Goal: Task Accomplishment & Management: Manage account settings

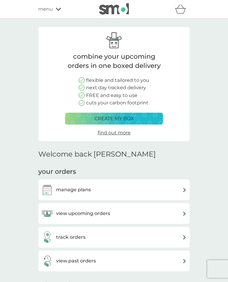
scroll to position [98, 0]
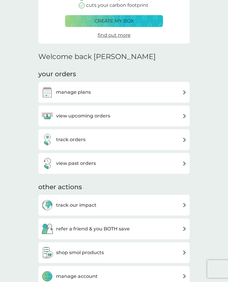
click at [185, 90] on img at bounding box center [184, 92] width 4 height 4
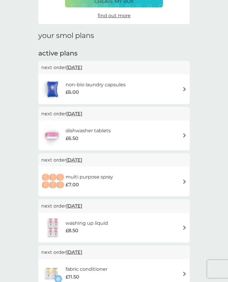
scroll to position [57, 0]
click at [82, 204] on span "[DATE]" at bounding box center [74, 206] width 16 height 12
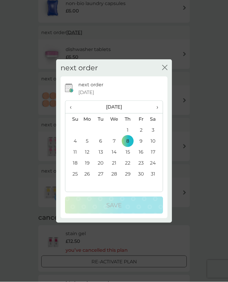
scroll to position [147, 0]
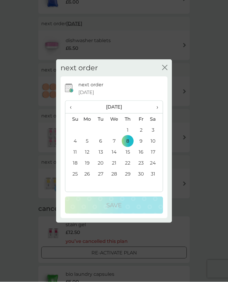
click at [157, 109] on span "›" at bounding box center [155, 107] width 6 height 12
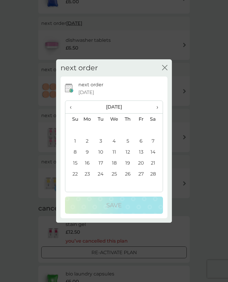
click at [159, 111] on th "›" at bounding box center [155, 107] width 15 height 13
click at [88, 179] on td "23" at bounding box center [87, 173] width 14 height 11
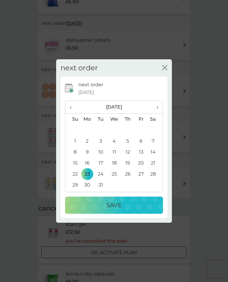
click at [125, 210] on div "Save" at bounding box center [114, 204] width 86 height 9
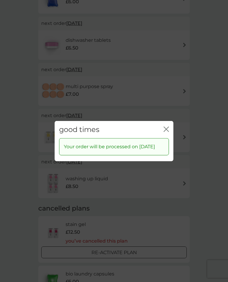
click at [164, 131] on icon "close" at bounding box center [165, 128] width 5 height 5
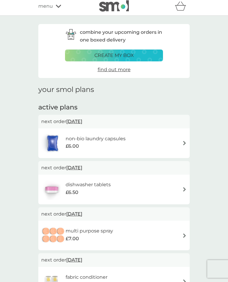
scroll to position [0, 0]
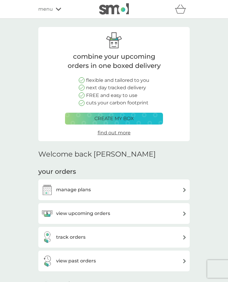
scroll to position [98, 0]
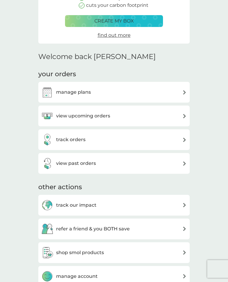
click at [184, 114] on img at bounding box center [184, 116] width 4 height 4
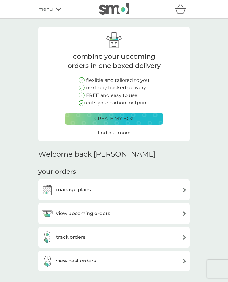
scroll to position [98, 0]
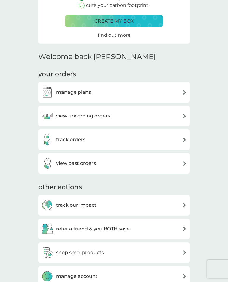
click at [185, 140] on img at bounding box center [184, 140] width 4 height 4
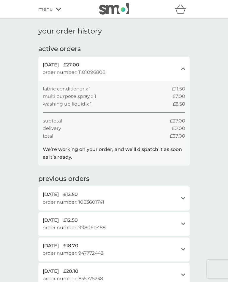
click at [180, 70] on div "[DATE] £27.00 order number: 1101096808 close" at bounding box center [113, 69] width 151 height 24
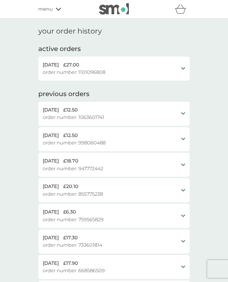
click at [57, 10] on icon at bounding box center [58, 9] width 5 height 4
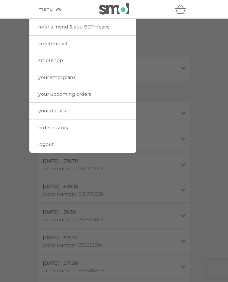
click at [123, 95] on link "your upcoming orders" at bounding box center [82, 94] width 107 height 17
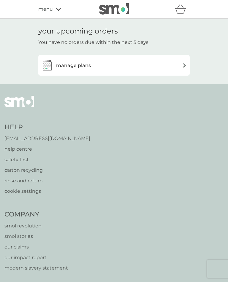
click at [181, 68] on div "manage plans" at bounding box center [113, 65] width 145 height 12
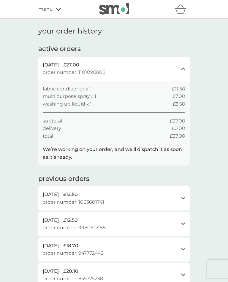
click at [184, 69] on icon "close" at bounding box center [183, 68] width 4 height 3
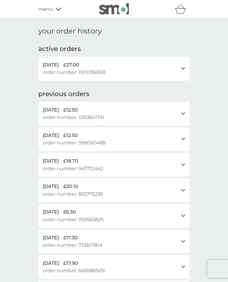
click at [186, 65] on div "[DATE] £27.00 order number: 1101096808 open" at bounding box center [113, 69] width 151 height 24
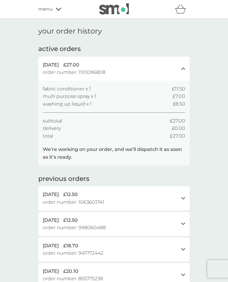
click at [59, 6] on div "menu" at bounding box center [63, 9] width 50 height 8
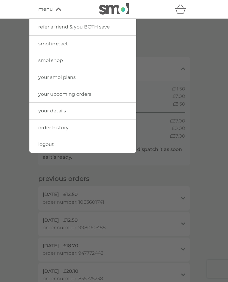
click at [208, 102] on div at bounding box center [114, 160] width 228 height 282
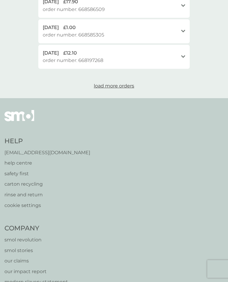
scroll to position [346, 0]
click at [56, 149] on p "[EMAIL_ADDRESS][DOMAIN_NAME]" at bounding box center [47, 153] width 86 height 8
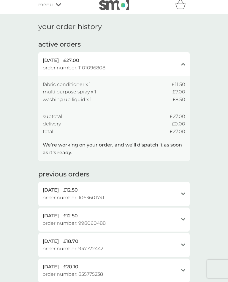
scroll to position [0, 0]
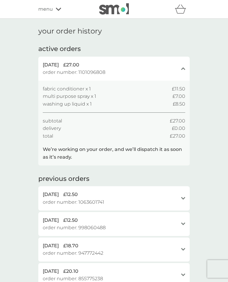
click at [185, 69] on icon "close" at bounding box center [183, 68] width 4 height 3
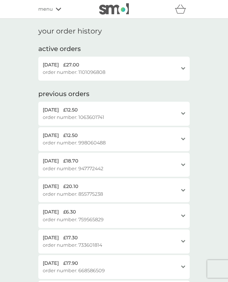
click at [60, 7] on div "menu" at bounding box center [63, 9] width 50 height 8
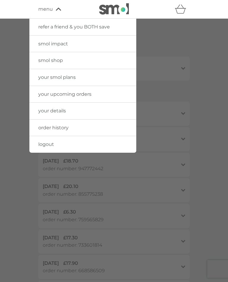
click at [115, 95] on link "your upcoming orders" at bounding box center [82, 94] width 107 height 17
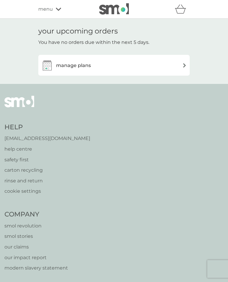
click at [186, 64] on img at bounding box center [184, 65] width 4 height 4
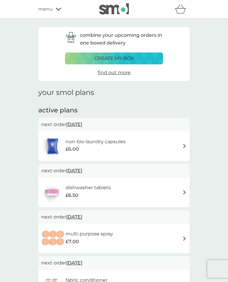
click at [186, 146] on img at bounding box center [184, 146] width 4 height 4
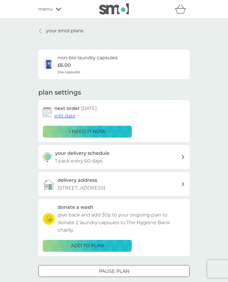
click at [68, 115] on span "edit date" at bounding box center [64, 116] width 21 height 6
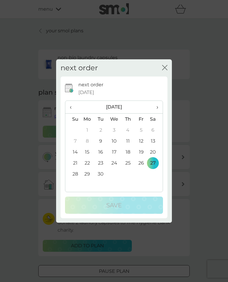
click at [159, 104] on th "›" at bounding box center [155, 107] width 15 height 13
click at [131, 152] on td "16" at bounding box center [127, 152] width 13 height 11
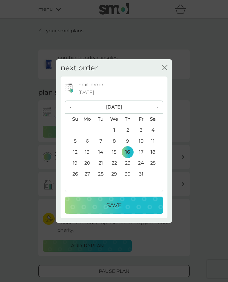
click at [130, 140] on td "9" at bounding box center [127, 141] width 13 height 11
click at [164, 68] on icon "close" at bounding box center [163, 67] width 2 height 5
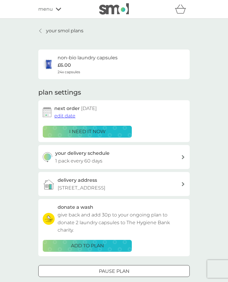
click at [205, 116] on div "your smol plans non-bio laundry capsules £6.00 24x capsules plan settings next …" at bounding box center [114, 160] width 228 height 283
click at [41, 29] on icon at bounding box center [40, 31] width 2 height 4
